Goal: Task Accomplishment & Management: Use online tool/utility

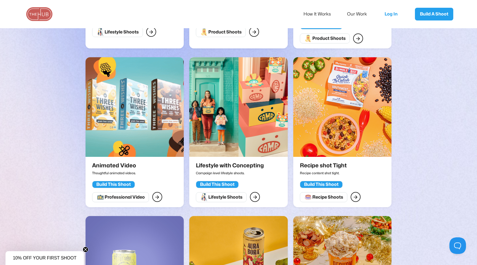
scroll to position [331, 0]
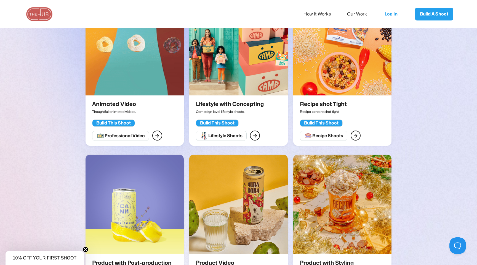
click at [219, 120] on div "Build This Shoot" at bounding box center [217, 123] width 35 height 6
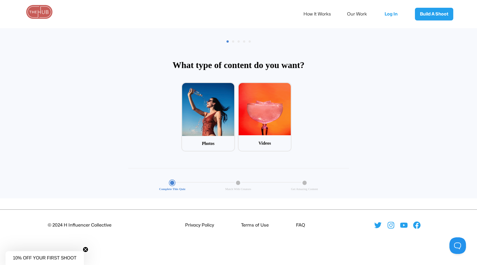
click at [295, 221] on div "© 2024 H Influencer Collective Privacy Policy Terms of Use FAQ" at bounding box center [238, 224] width 477 height 9
click at [299, 224] on li "FAQ" at bounding box center [299, 224] width 11 height 7
click at [302, 226] on li "FAQ" at bounding box center [299, 224] width 11 height 7
click at [261, 225] on li "Terms of Use" at bounding box center [254, 224] width 30 height 7
click at [198, 224] on li "Privacy Policy" at bounding box center [198, 224] width 31 height 7
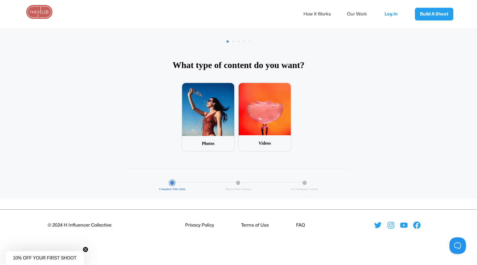
click at [115, 222] on div "© 2024 H Influencer Collective" at bounding box center [79, 224] width 159 height 7
click at [378, 226] on icon at bounding box center [378, 225] width 7 height 6
click at [390, 224] on icon at bounding box center [391, 224] width 9 height 9
click at [43, 8] on img at bounding box center [39, 12] width 28 height 14
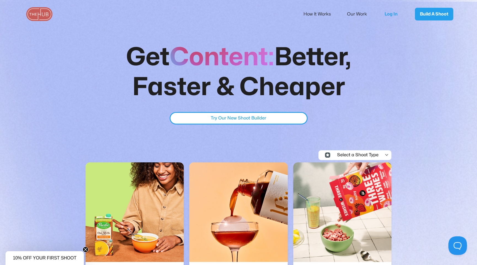
click at [455, 246] on button at bounding box center [457, 244] width 17 height 17
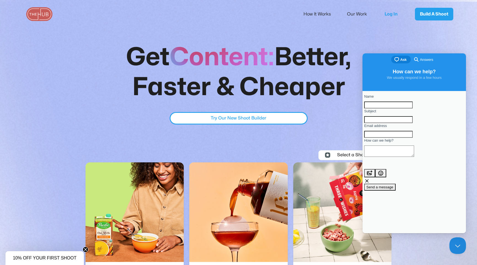
click at [345, 122] on div "Try Our New Shoot Builder Try Our New Shoot Builder" at bounding box center [239, 118] width 276 height 12
